Goal: Task Accomplishment & Management: Manage account settings

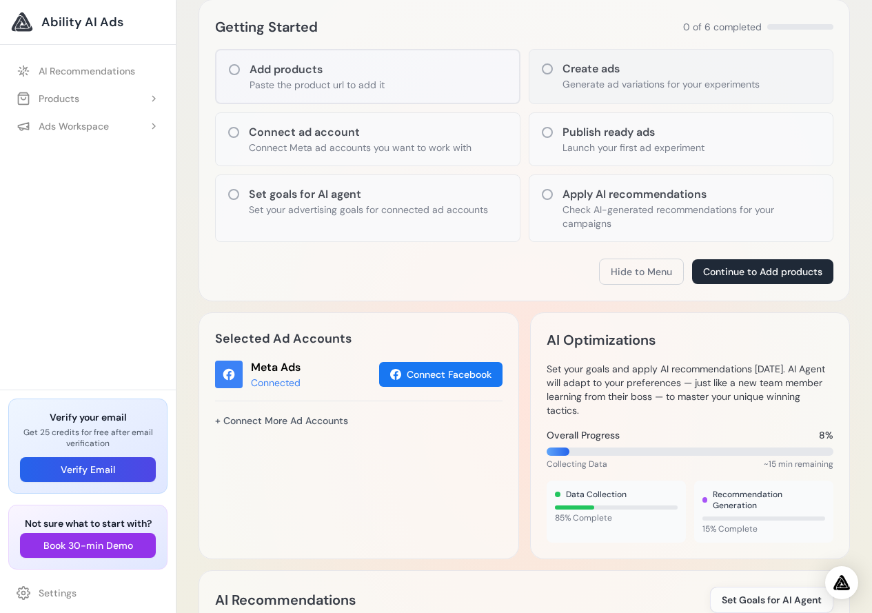
scroll to position [69, 0]
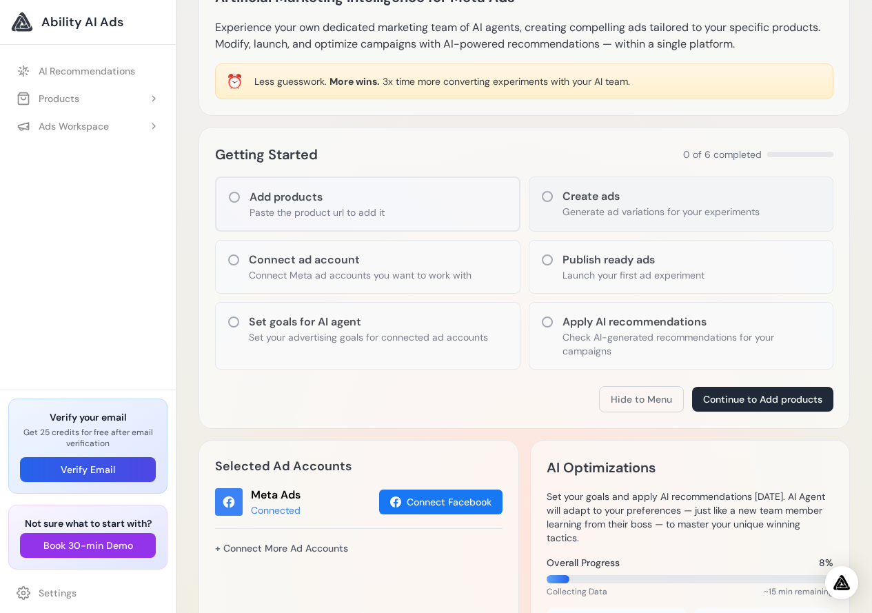
click at [555, 197] on div "Create ads Generate ad variations for your experiments" at bounding box center [682, 204] width 306 height 55
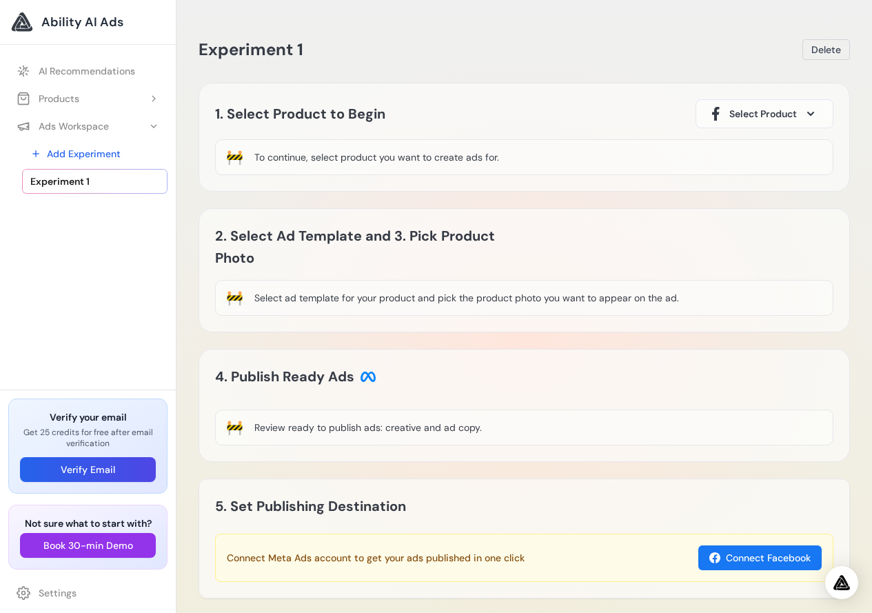
click at [802, 118] on button "Select Product" at bounding box center [765, 113] width 138 height 29
click at [812, 114] on icon at bounding box center [811, 114] width 7 height 4
click at [420, 159] on div "To continue, select product you want to create ads for." at bounding box center [376, 157] width 245 height 14
click at [544, 163] on div "🚧 To continue, select product you want to create ads for." at bounding box center [524, 157] width 619 height 36
click at [400, 143] on div "🚧 To continue, select product you want to create ads for." at bounding box center [524, 157] width 619 height 36
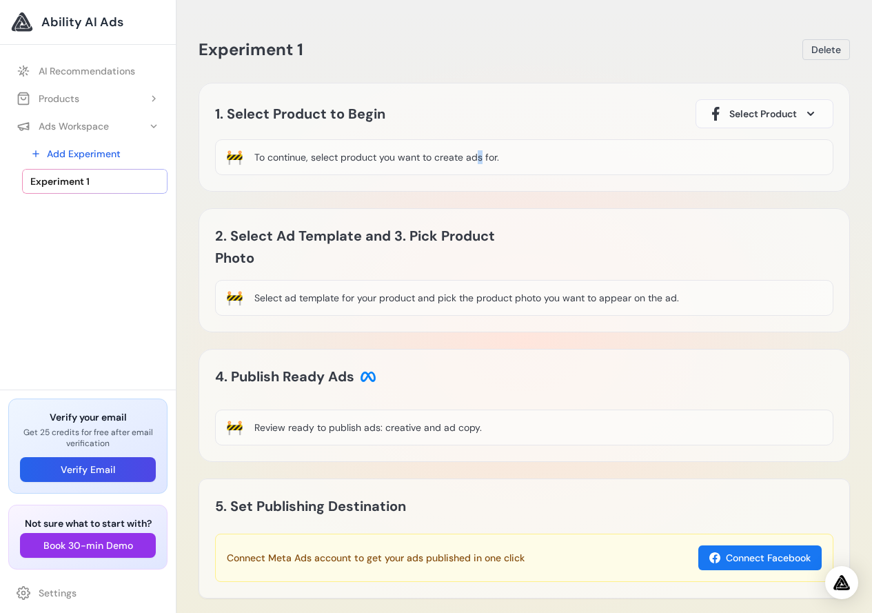
click at [400, 143] on div "🚧 To continue, select product you want to create ads for." at bounding box center [524, 157] width 619 height 36
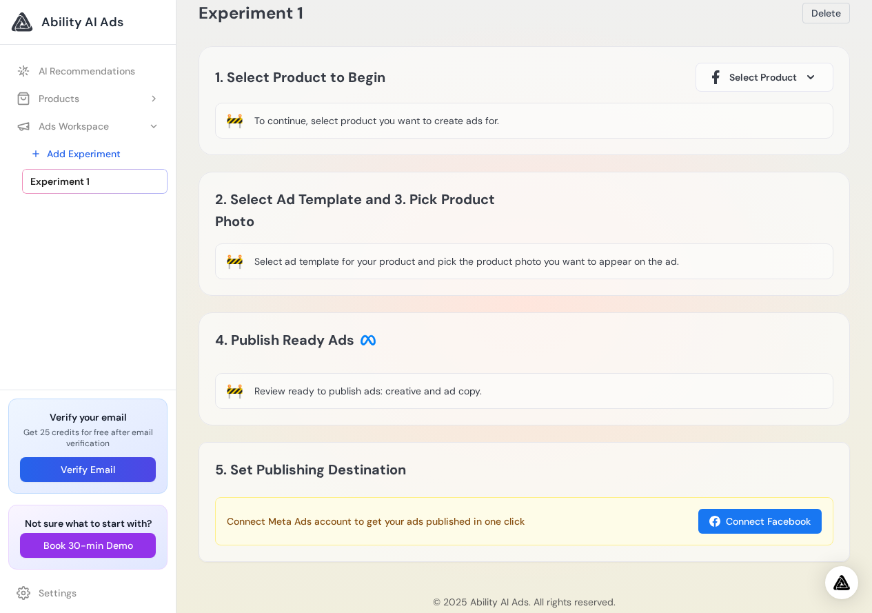
scroll to position [66, 0]
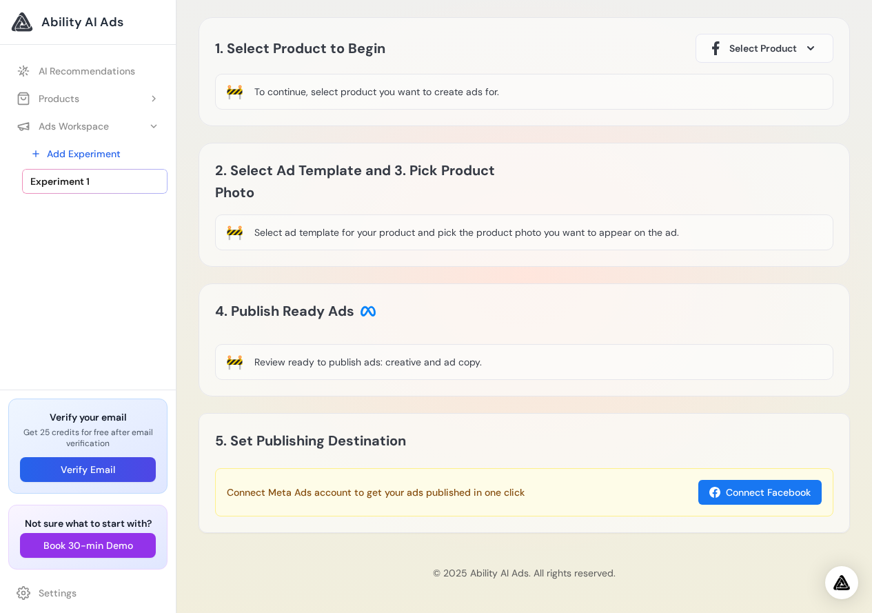
click at [409, 234] on div "Select ad template for your product and pick the product photo you want to appe…" at bounding box center [466, 233] width 425 height 14
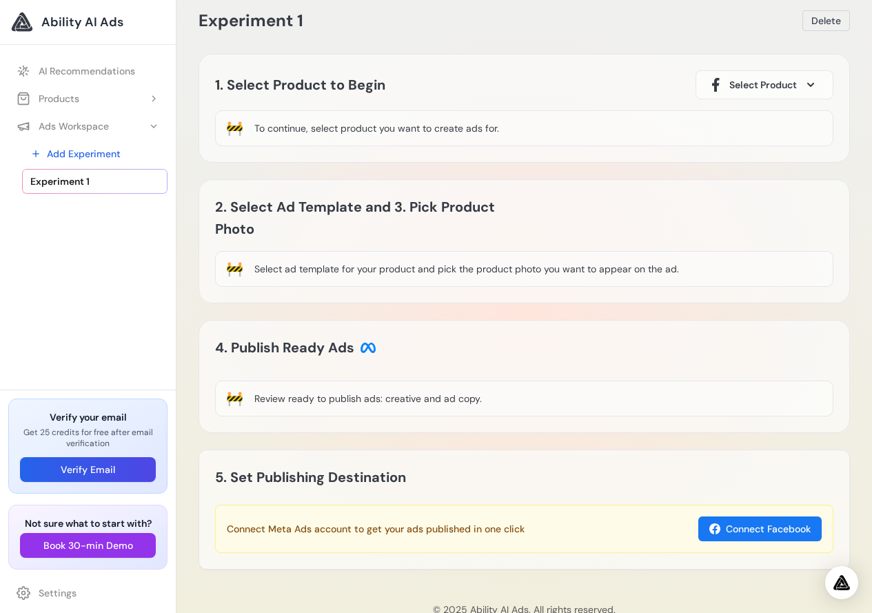
scroll to position [0, 0]
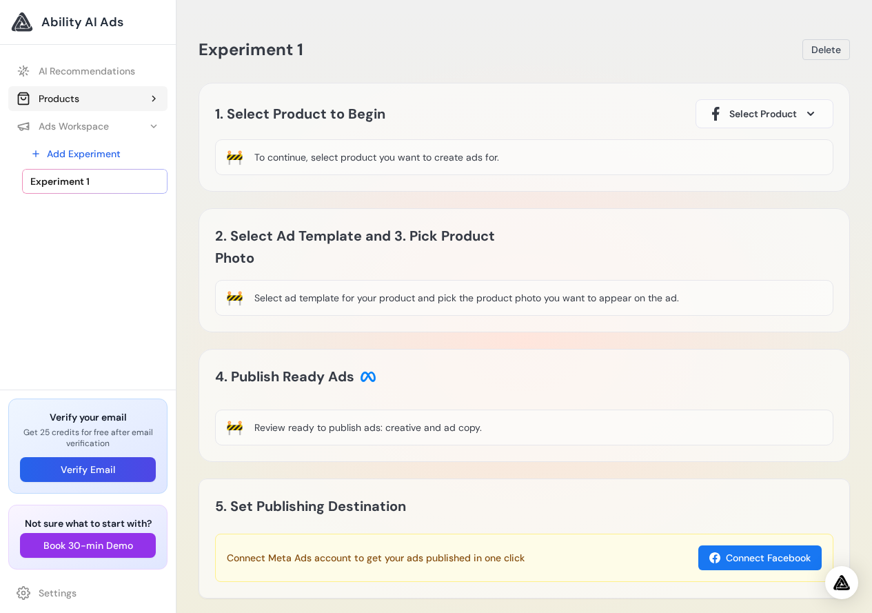
click at [142, 92] on button "Products" at bounding box center [87, 98] width 159 height 25
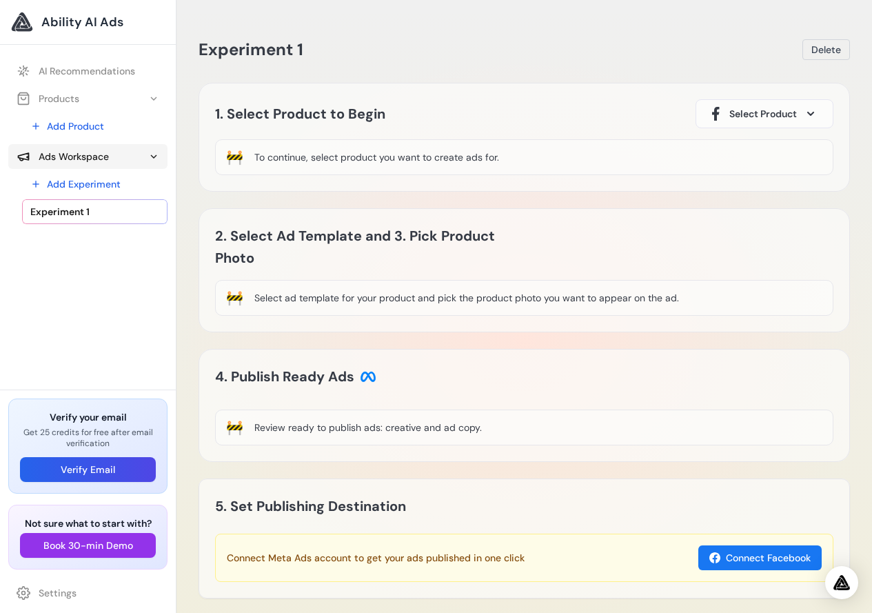
click at [121, 163] on button "Ads Workspace" at bounding box center [87, 156] width 159 height 25
click at [106, 164] on button "Ads Workspace" at bounding box center [87, 156] width 159 height 25
click at [102, 183] on link "Add Experiment" at bounding box center [95, 184] width 146 height 25
click at [832, 55] on span "Delete" at bounding box center [827, 50] width 30 height 14
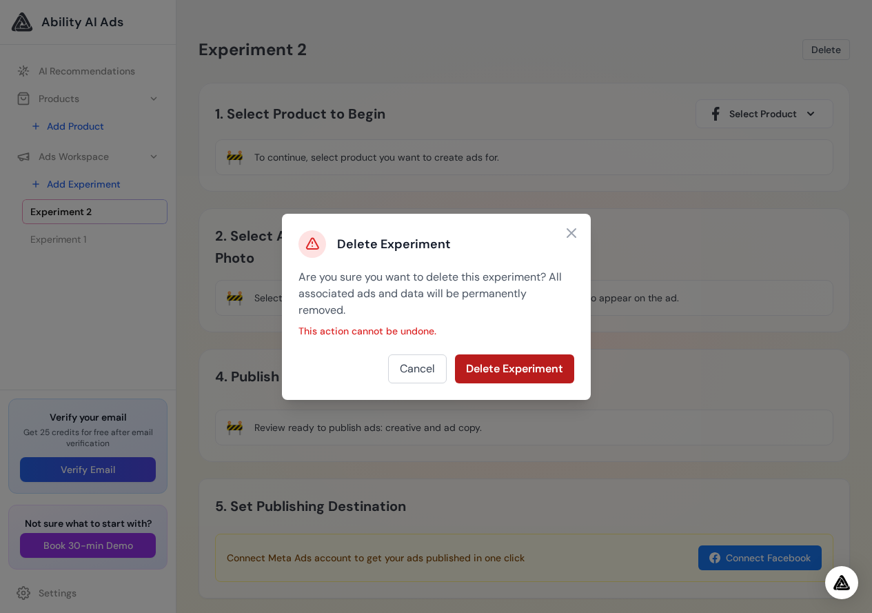
click at [541, 379] on button "Delete Experiment" at bounding box center [514, 369] width 119 height 29
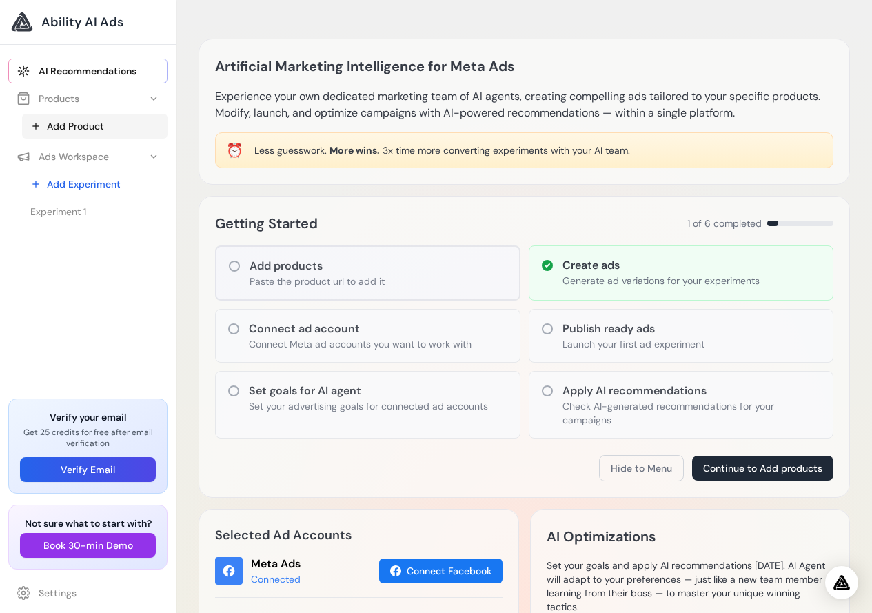
click at [78, 126] on link "Add Product" at bounding box center [95, 126] width 146 height 25
